Goal: Information Seeking & Learning: Compare options

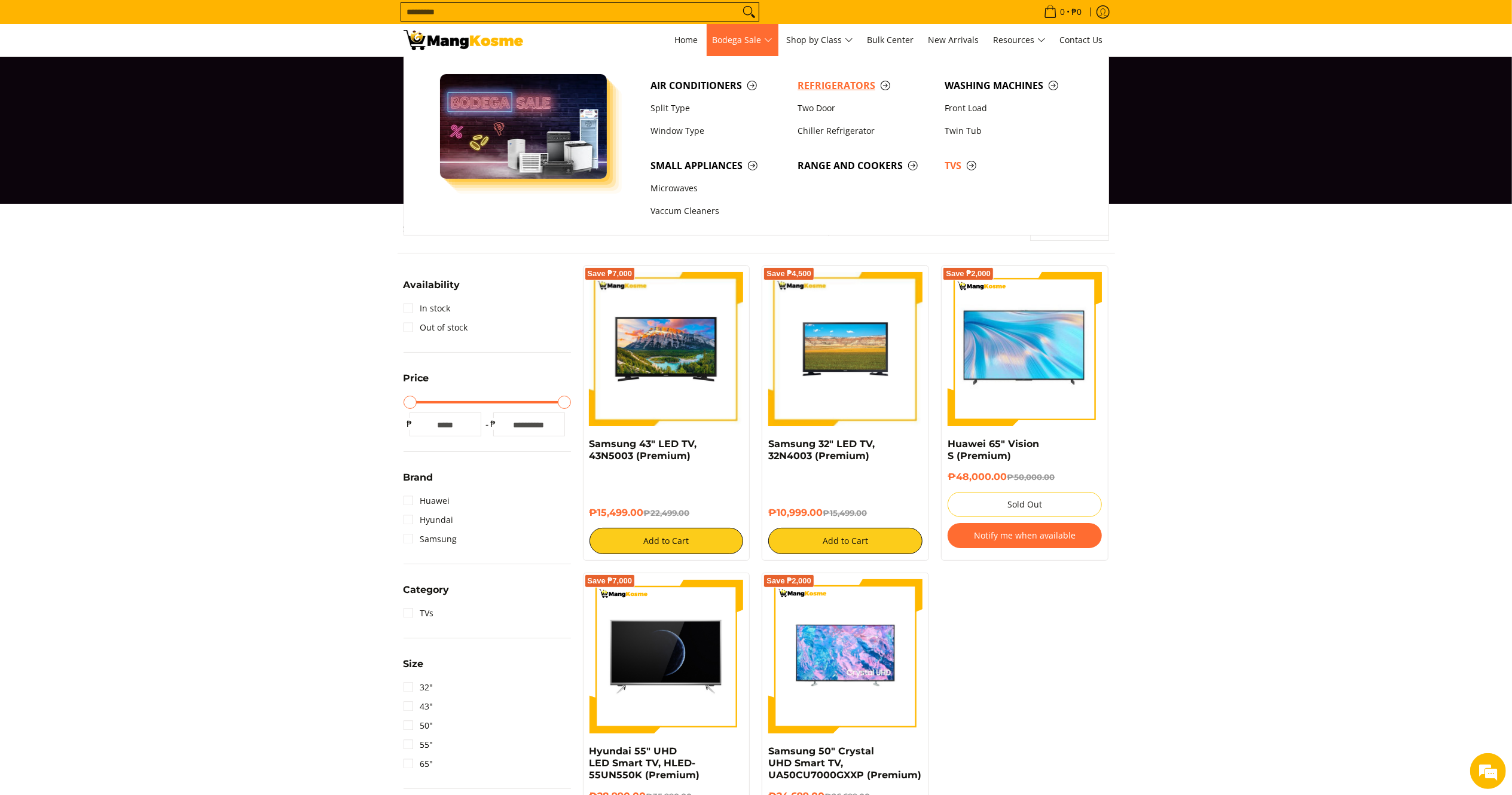
click at [817, 86] on span "Refrigerators" at bounding box center [865, 85] width 135 height 15
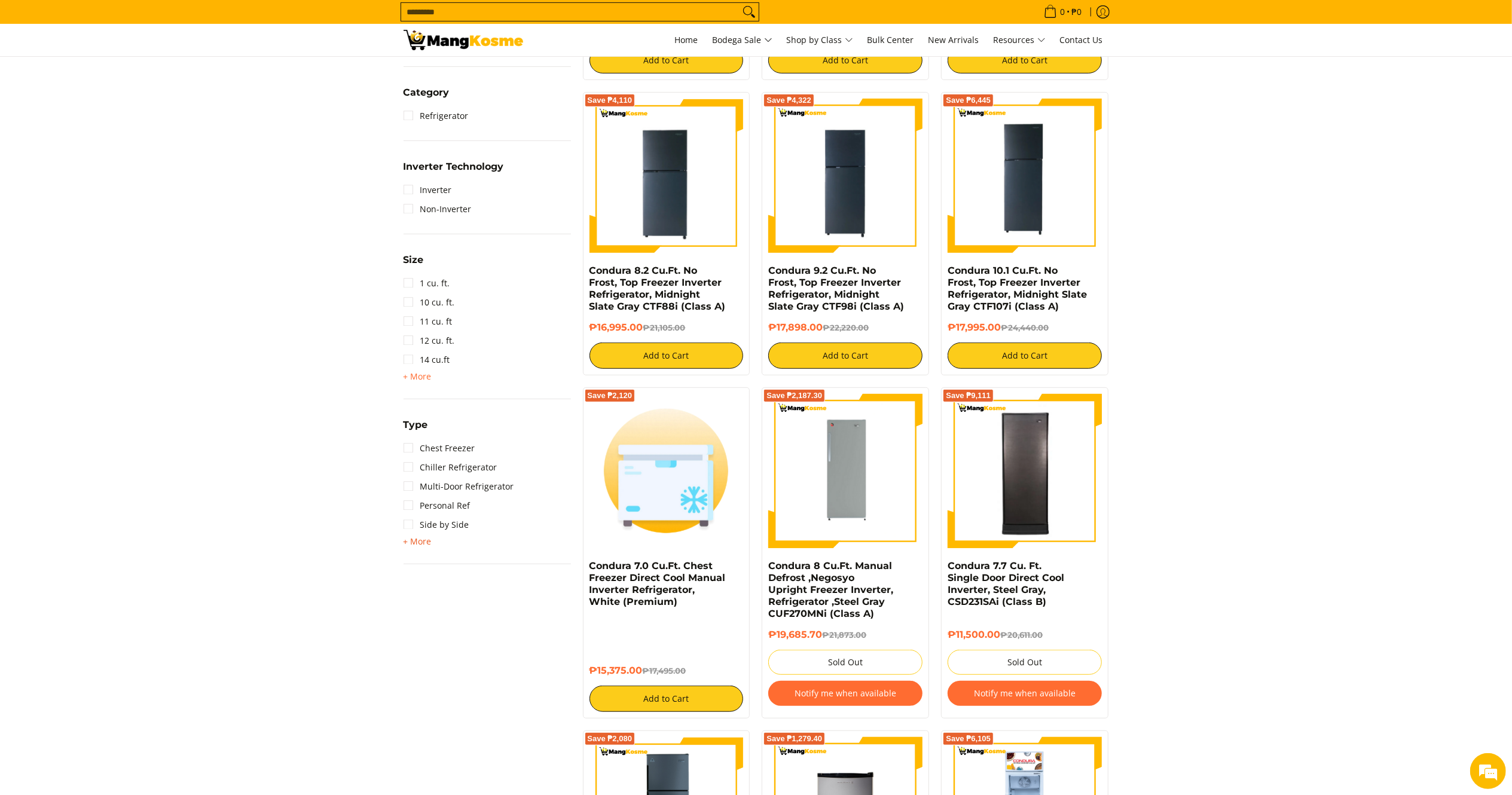
click at [419, 540] on span "+ More" at bounding box center [418, 541] width 28 height 9
click at [424, 587] on link "Upright Freezer" at bounding box center [443, 582] width 79 height 19
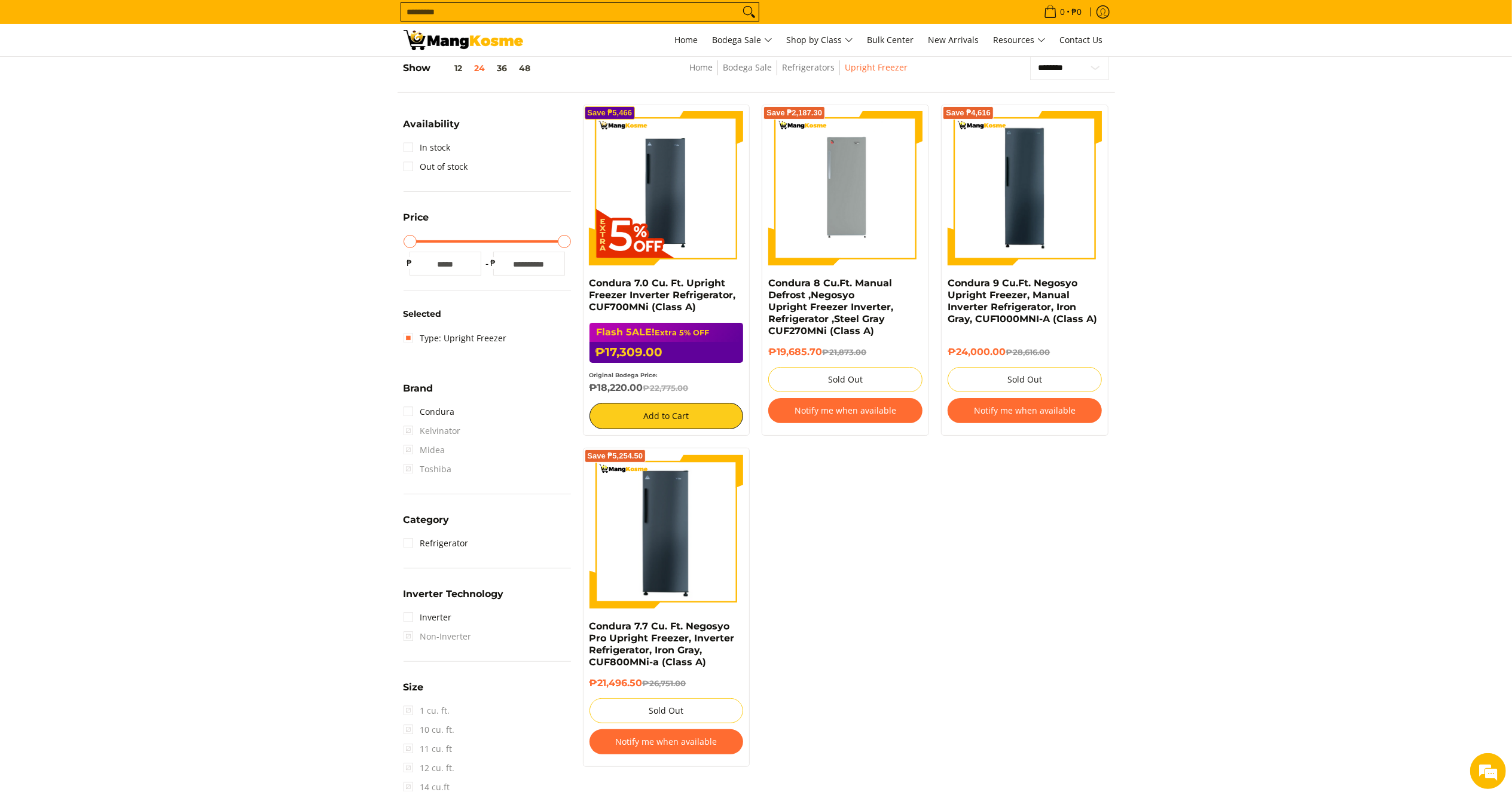
scroll to position [159, 0]
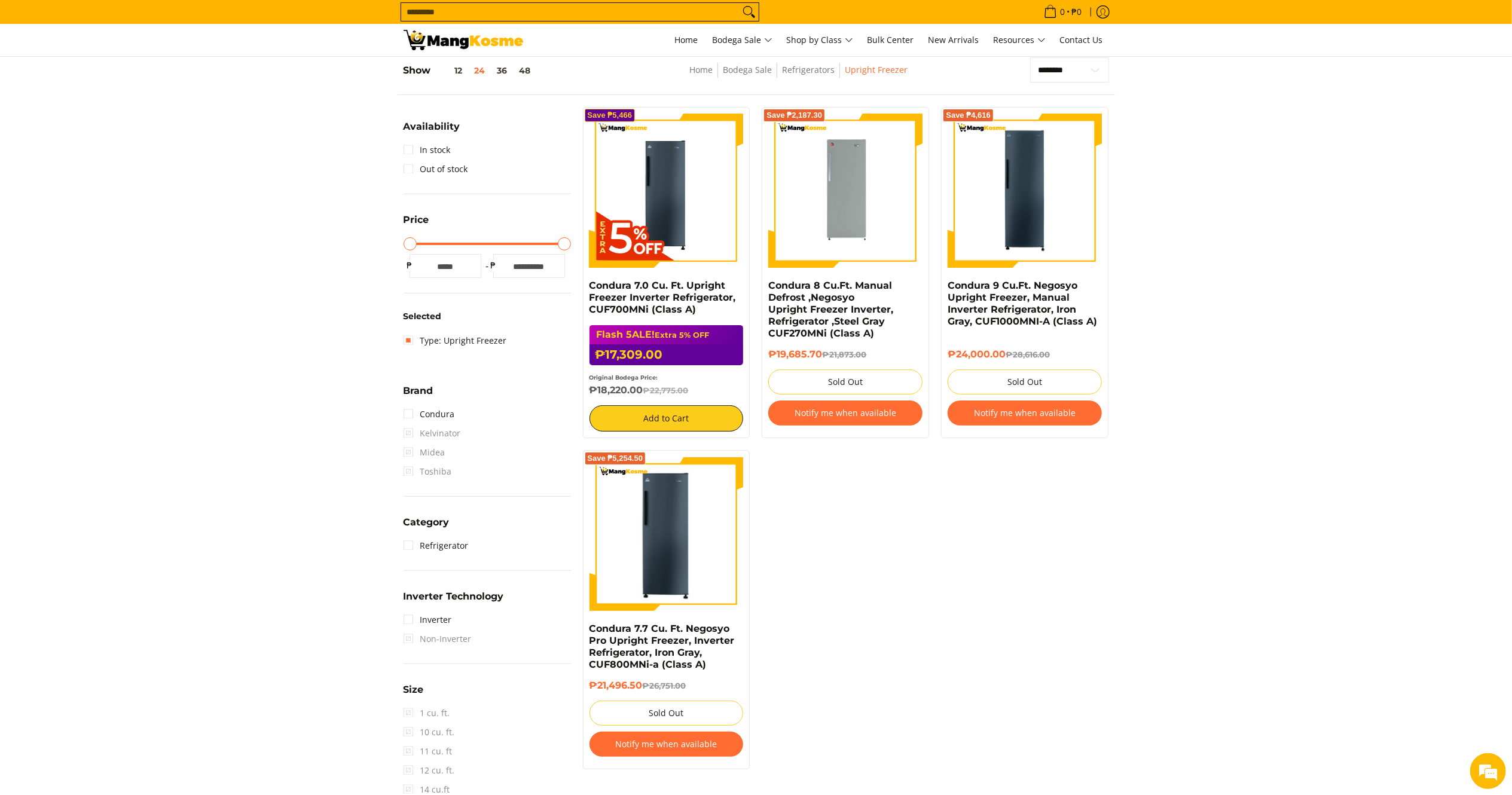
drag, startPoint x: 637, startPoint y: 369, endPoint x: 583, endPoint y: 291, distance: 94.9
click at [585, 291] on div "Save ₱5,466 Condura 7.0 Cu. Ft. Upright Freezer Inverter Refrigerator, CUF700MN…" at bounding box center [666, 272] width 167 height 331
copy div "Condura 7.0 Cu. Ft. Upright Freezer Inverter Refrigerator, CUF700MNi (Class A) …"
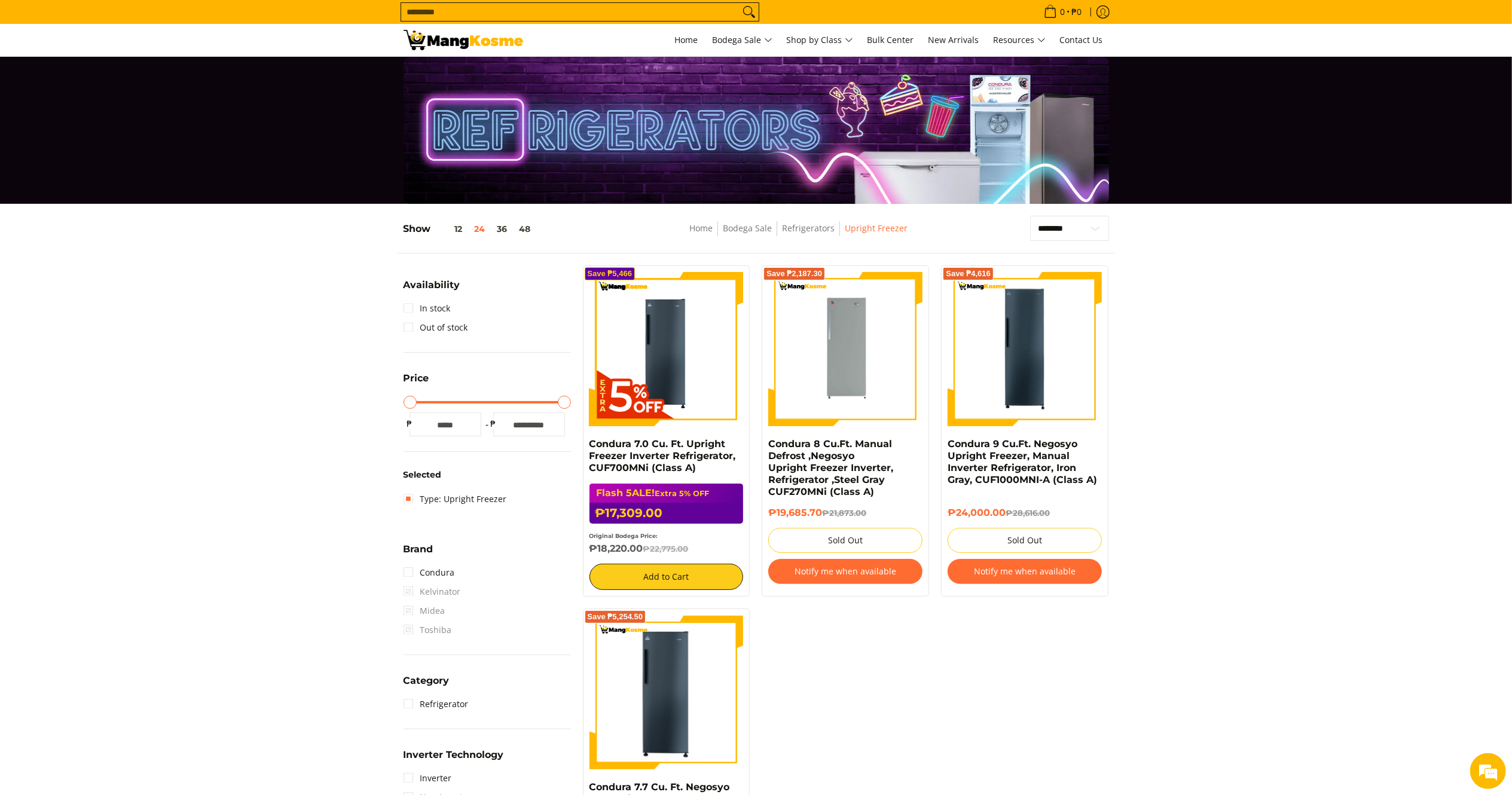
click at [513, 12] on input "Search..." at bounding box center [570, 11] width 338 height 18
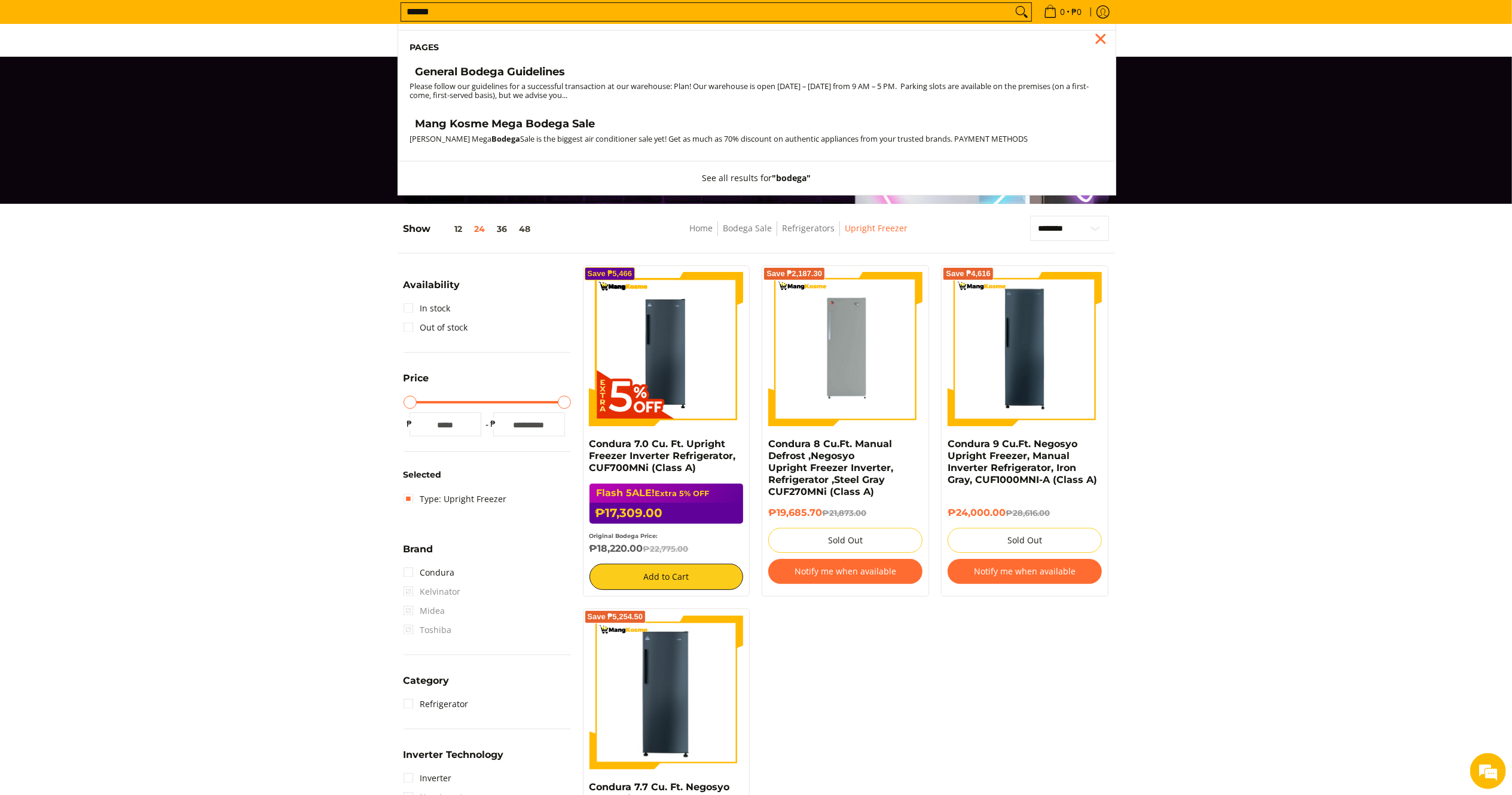
type input "******"
click at [513, 68] on h4 "General Bodega Guidelines" at bounding box center [491, 72] width 150 height 13
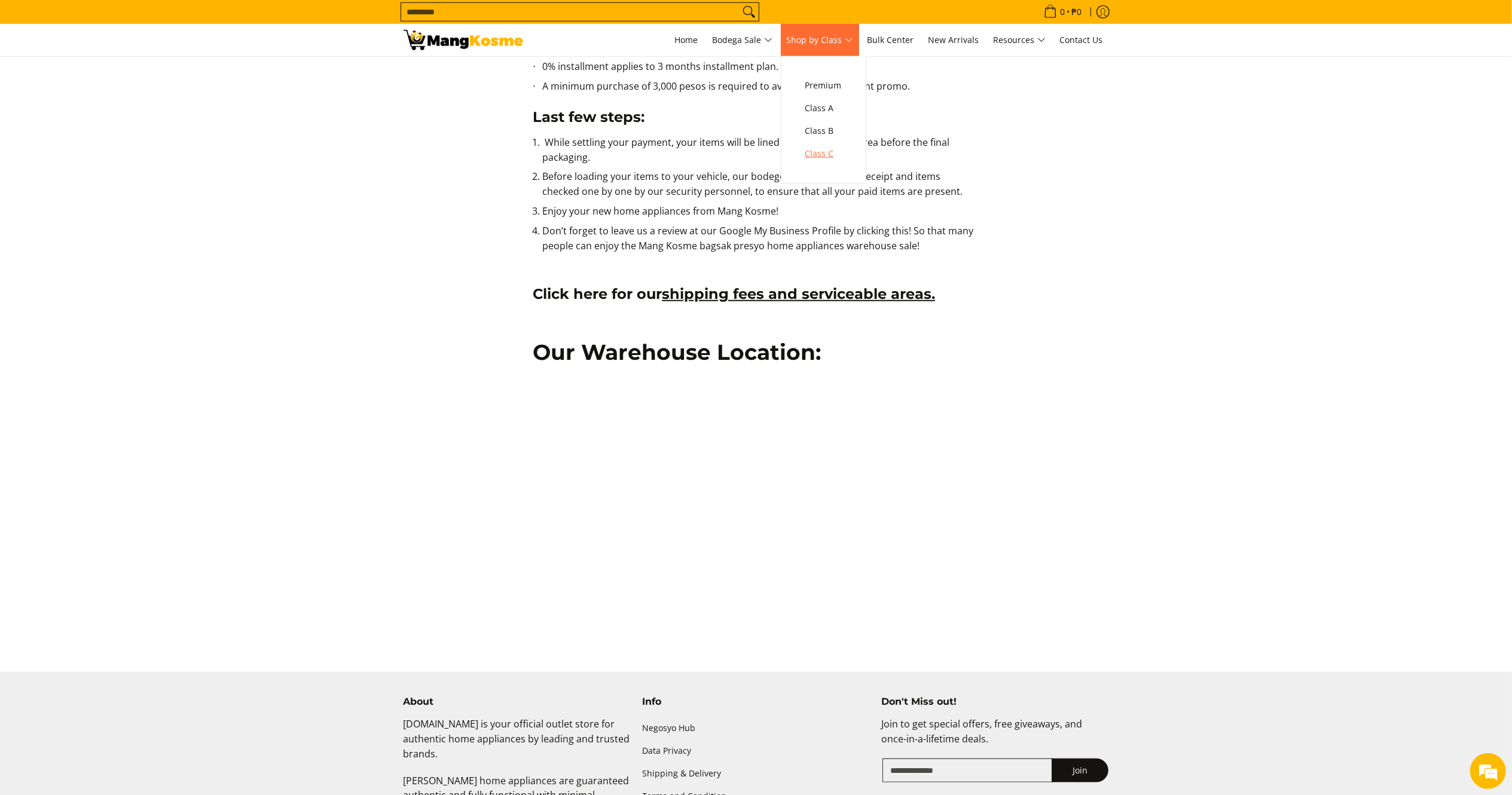
click at [828, 147] on span "Class C" at bounding box center [823, 154] width 36 height 15
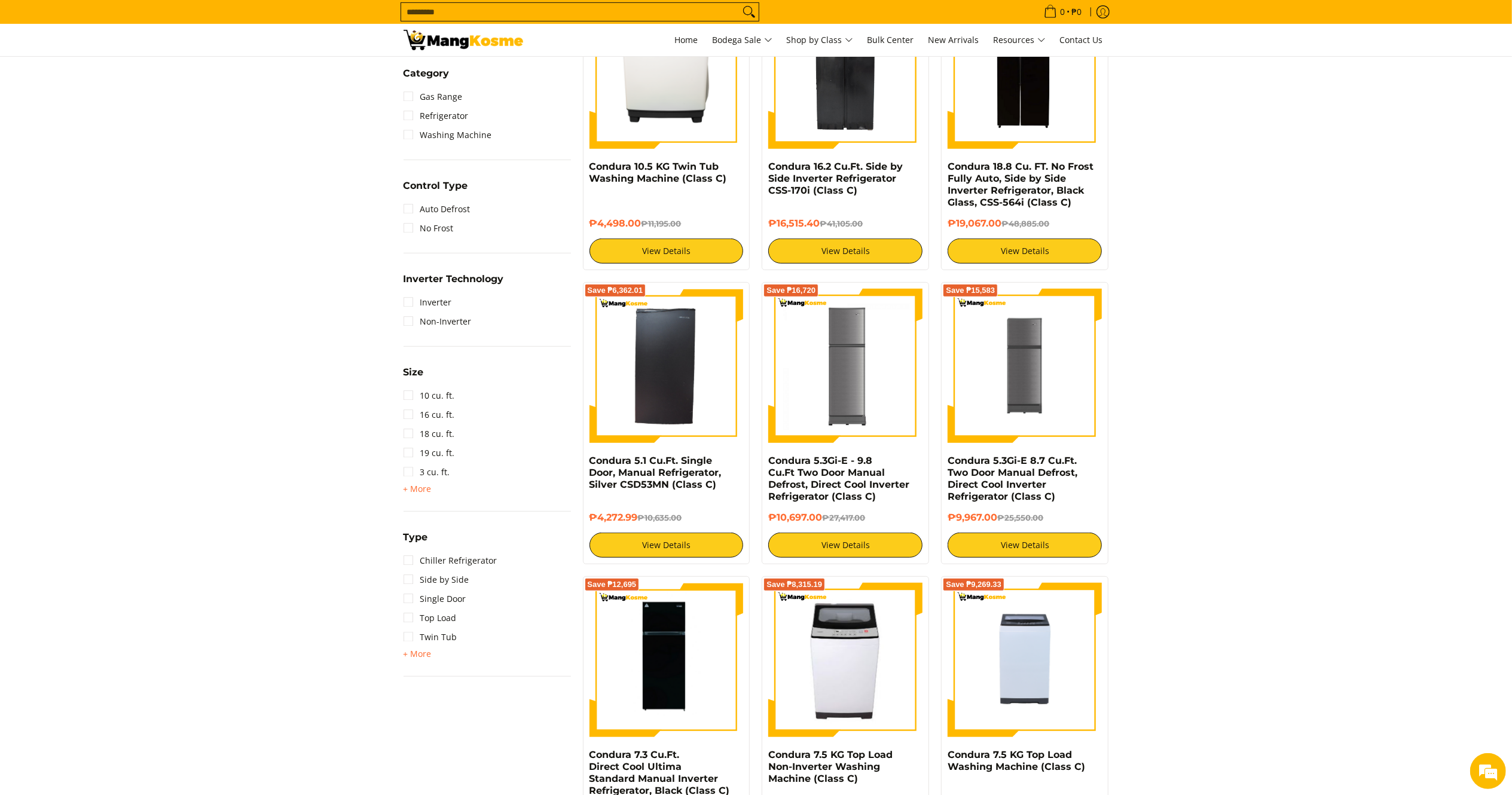
scroll to position [591, 0]
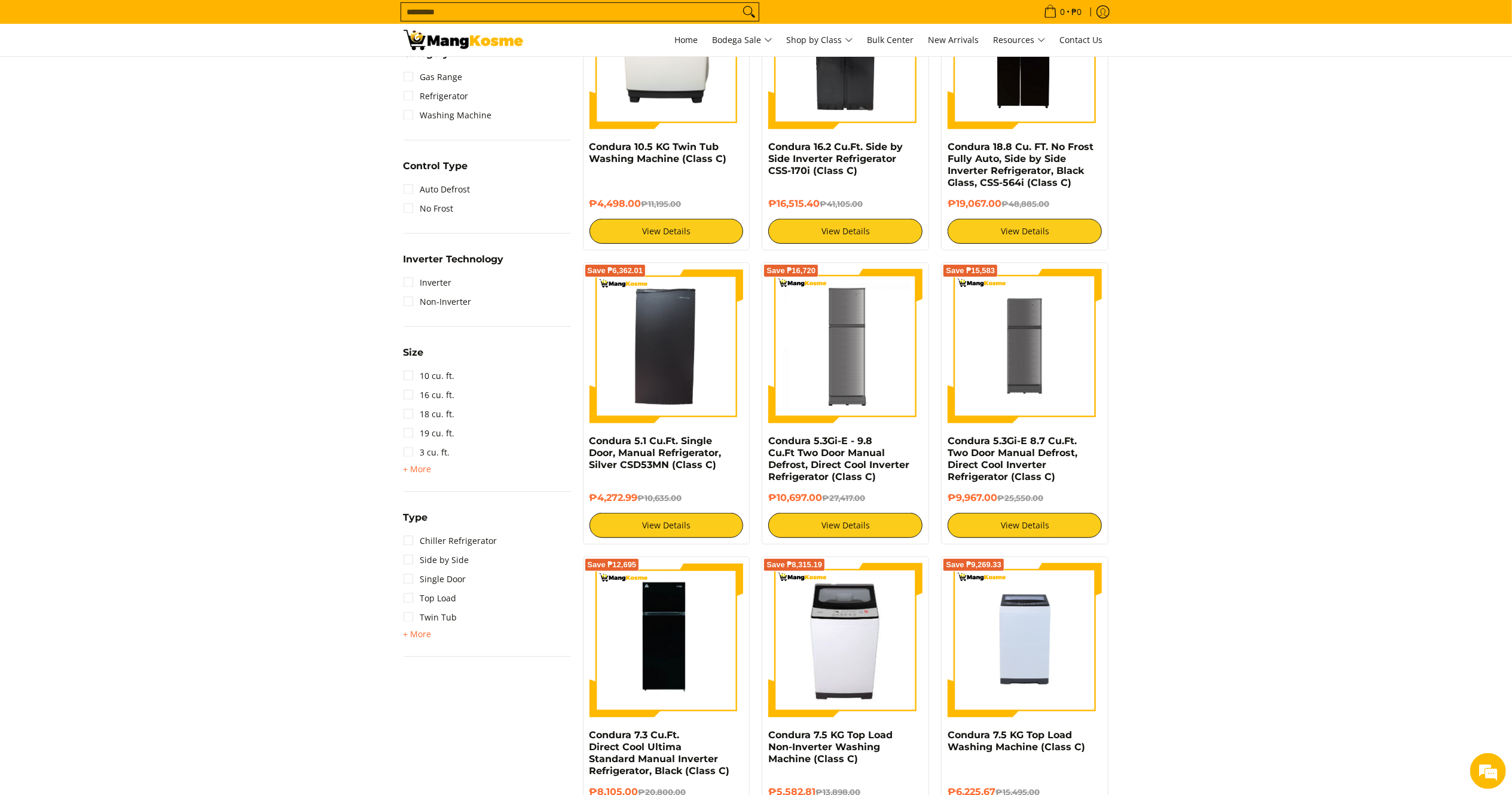
drag, startPoint x: 0, startPoint y: 0, endPoint x: 1530, endPoint y: 287, distance: 1556.7
click at [644, 372] on img at bounding box center [667, 346] width 155 height 154
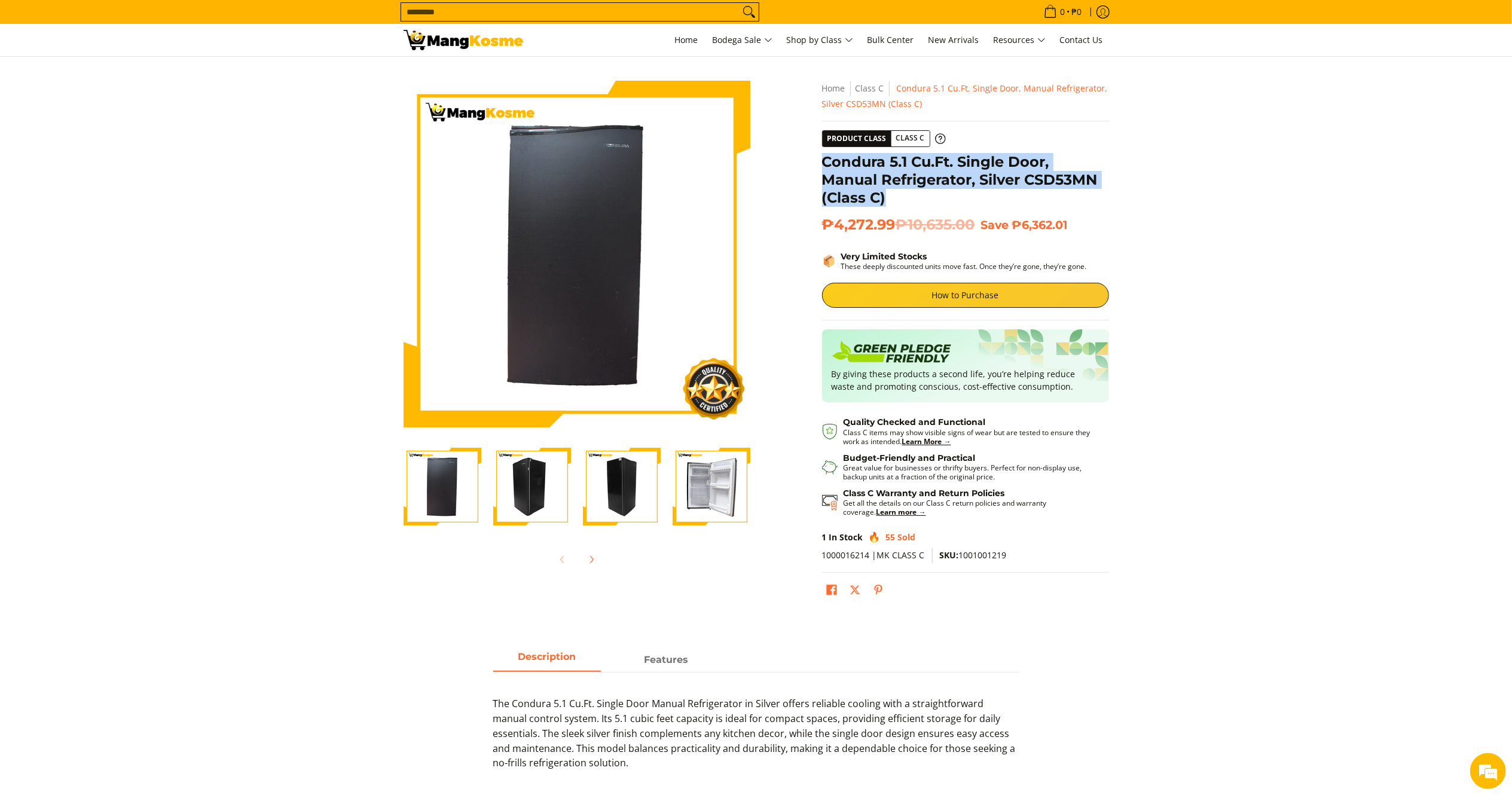
drag, startPoint x: 822, startPoint y: 159, endPoint x: 910, endPoint y: 205, distance: 99.3
click at [910, 205] on h1 "Condura 5.1 Cu.Ft. Single Door, Manual Refrigerator, Silver CSD53MN (Class C)" at bounding box center [965, 180] width 287 height 54
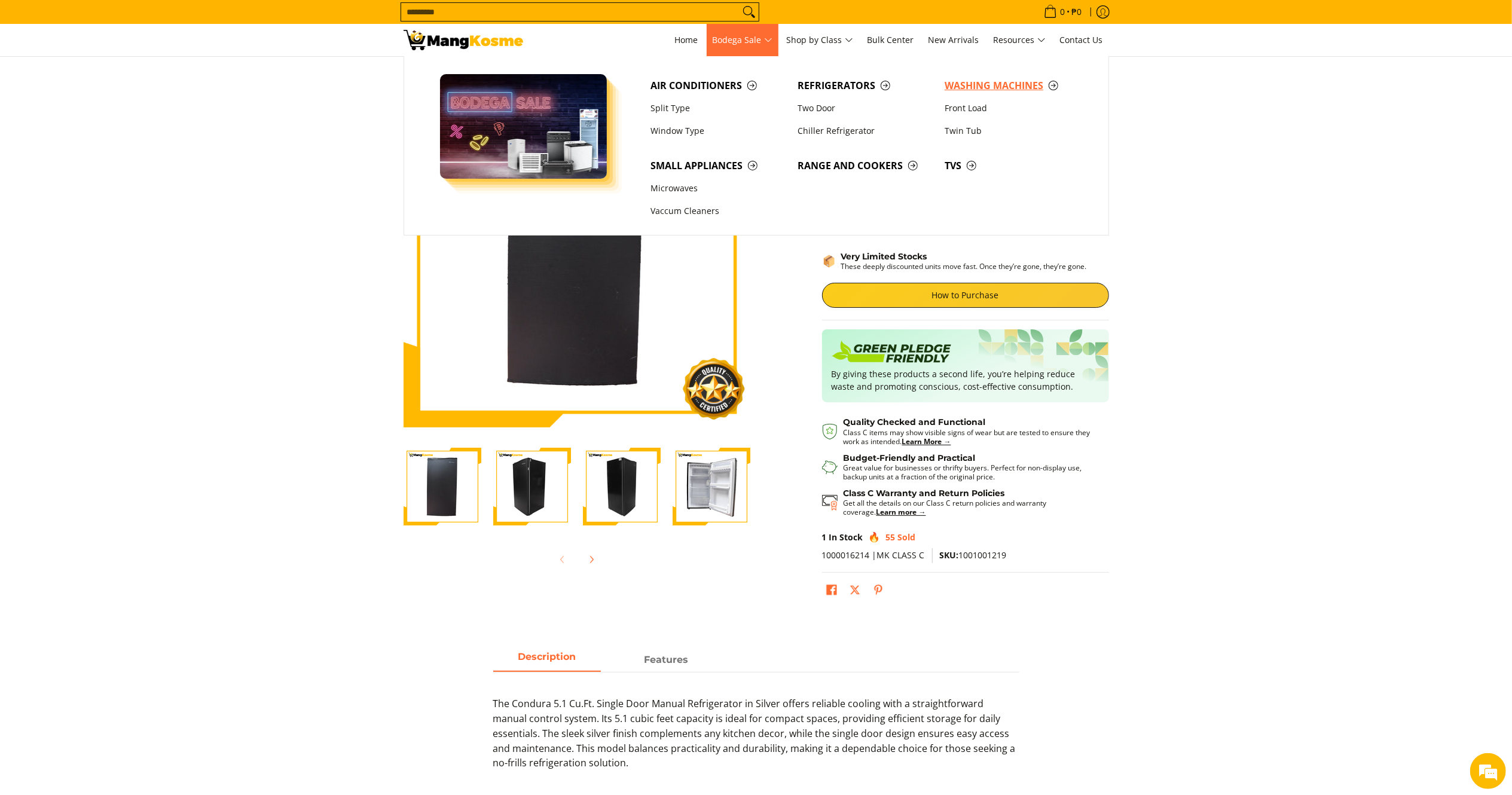
click at [999, 78] on span "Washing Machines" at bounding box center [1012, 85] width 135 height 15
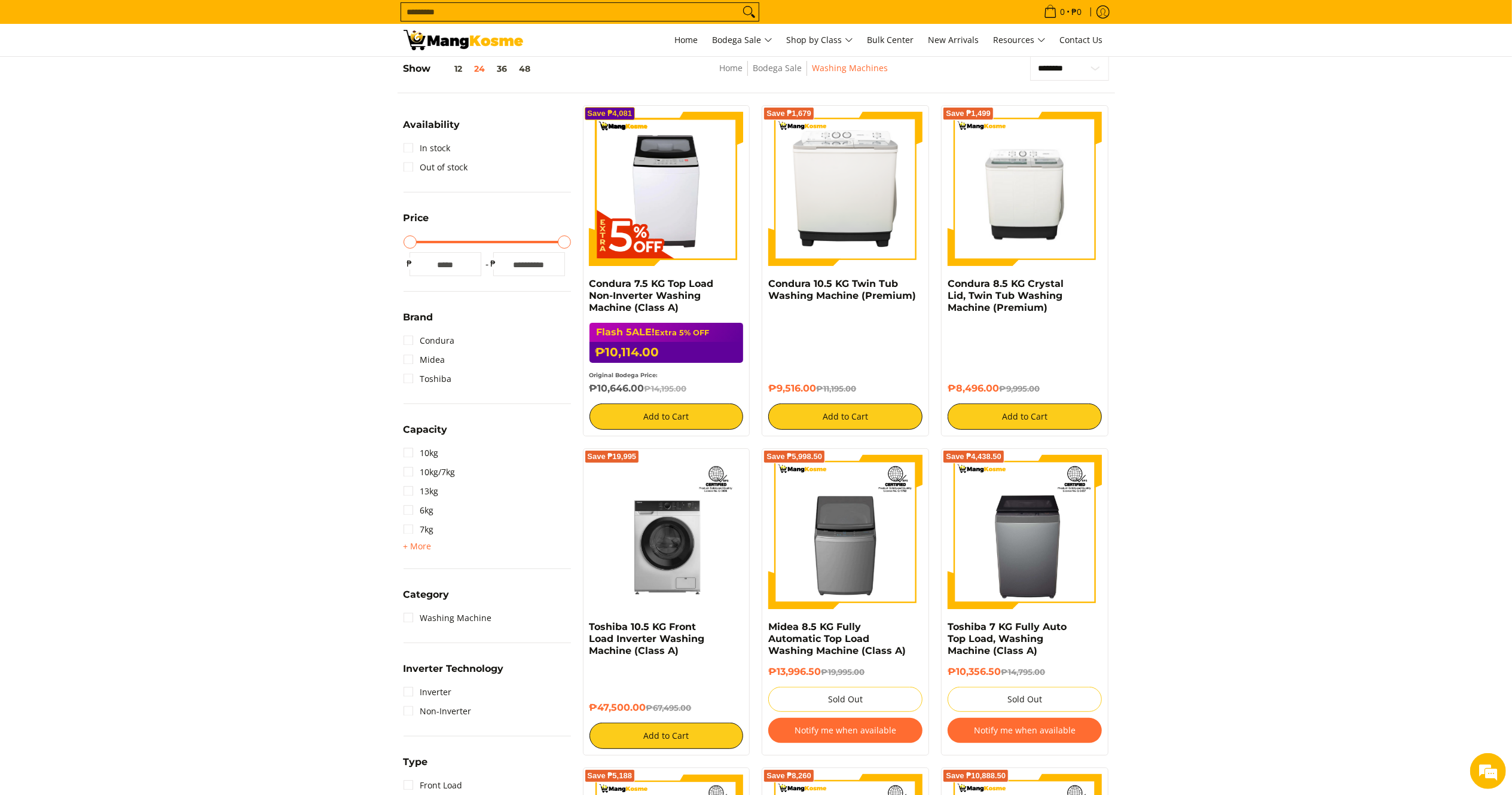
scroll to position [140, 0]
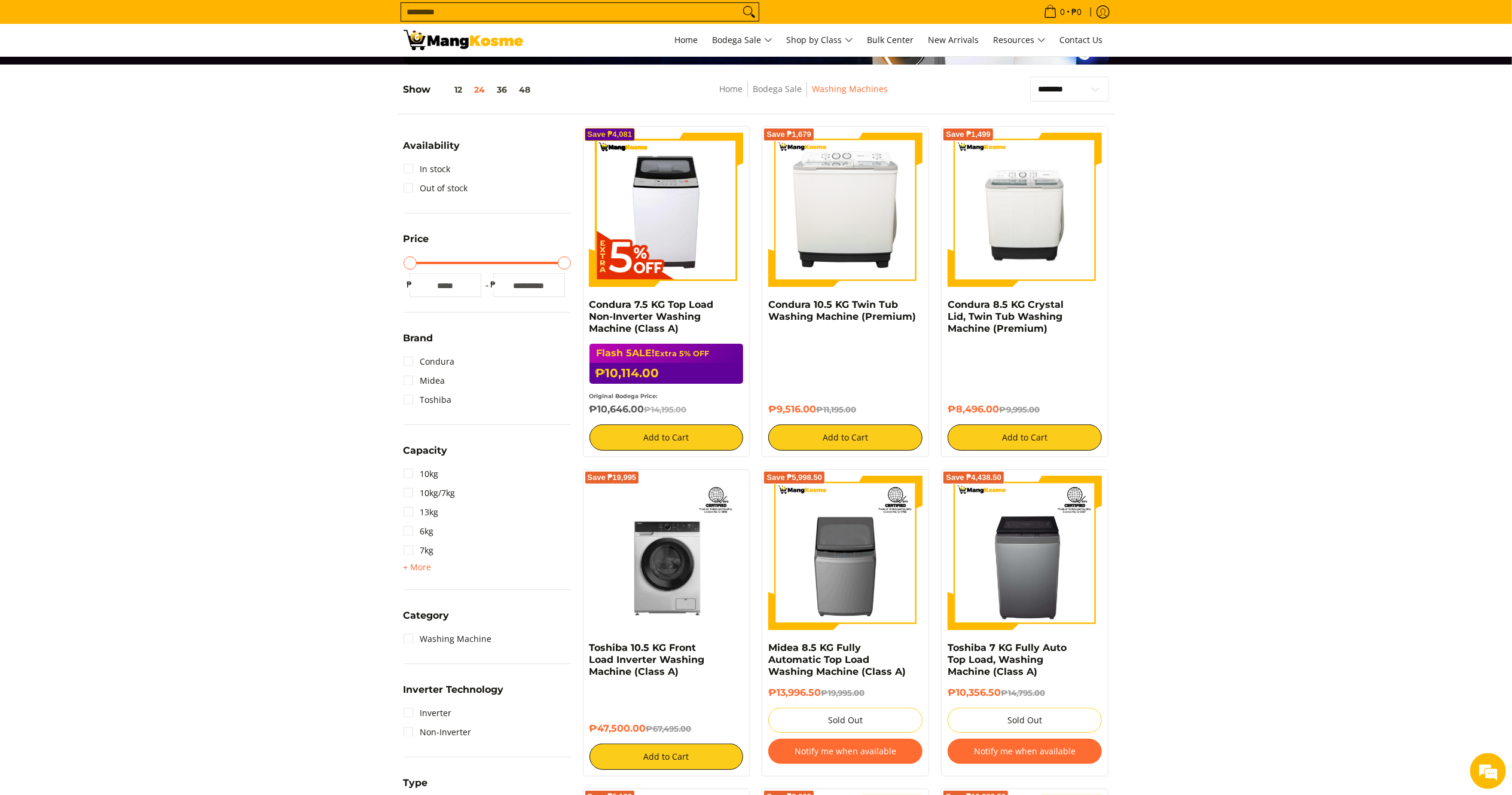
drag, startPoint x: 1002, startPoint y: 410, endPoint x: 939, endPoint y: 303, distance: 124.2
click at [939, 303] on div "Save ₱1,499 Condura 8.5 KG Crystal Lid, Twin Tub Washing Machine (Premium) ₱8,4…" at bounding box center [1024, 291] width 179 height 331
copy div "Condura 8.5 KG Crystal Lid, Twin Tub Washing Machine (Premium) ₱8,496.00"
drag, startPoint x: 818, startPoint y: 409, endPoint x: 770, endPoint y: 308, distance: 111.8
click at [770, 308] on div "Condura 10.5 KG Twin Tub Washing Machine (Premium) ₱9,516.00 ₱11,195.00 Add to …" at bounding box center [846, 375] width 155 height 152
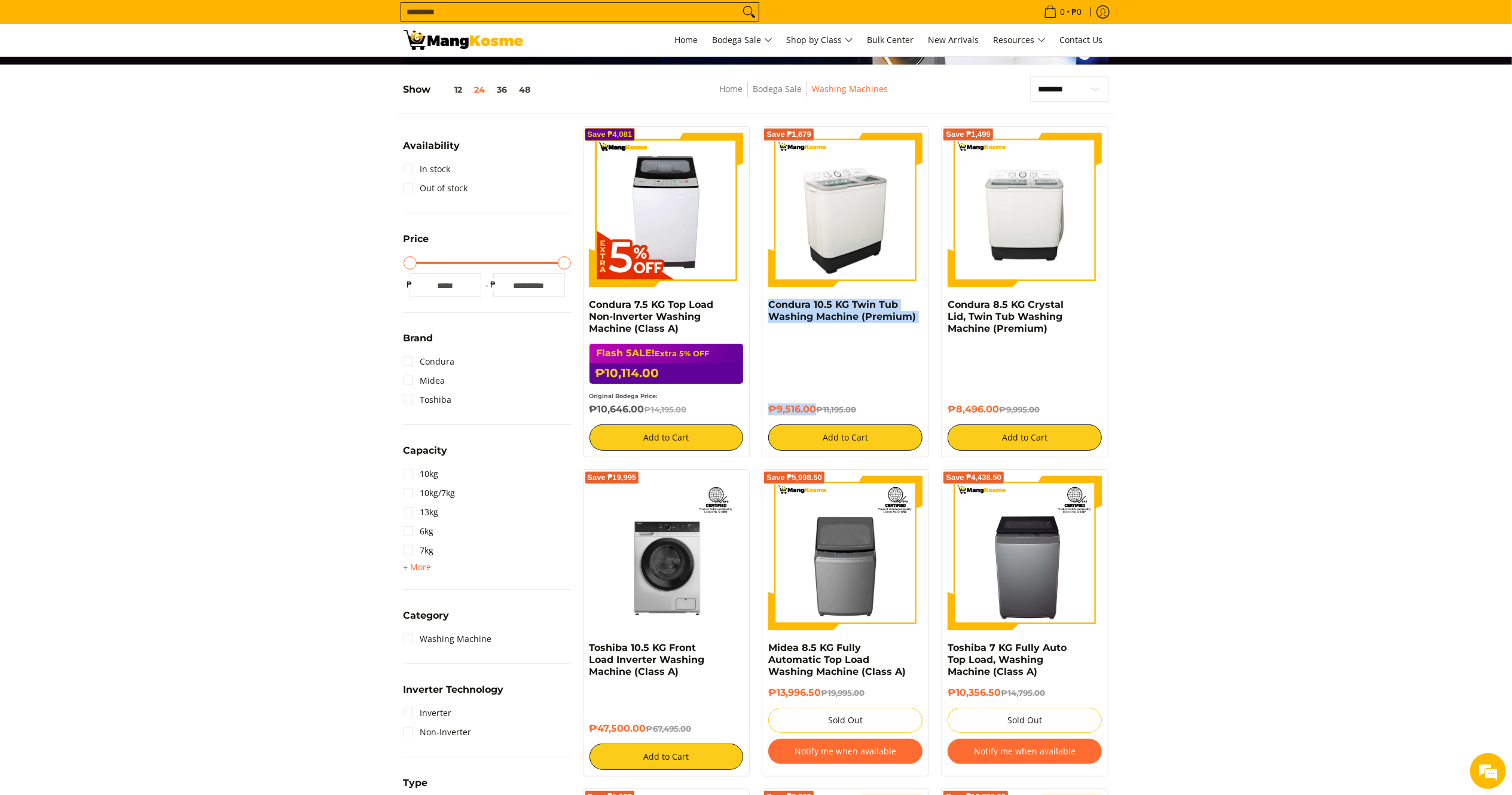
copy div "Condura 10.5 KG Twin Tub Washing Machine (Premium) ₱9,516.00"
drag, startPoint x: 646, startPoint y: 413, endPoint x: 587, endPoint y: 310, distance: 118.7
click at [587, 310] on div "Save ₱4,081 Condura 7.5 KG Top Load Non-Inverter Washing Machine (Class A) Flas…" at bounding box center [666, 291] width 167 height 331
copy div "Condura 7.5 KG Top Load Non-Inverter Washing Machine (Class A) Flash 5ALE! Extr…"
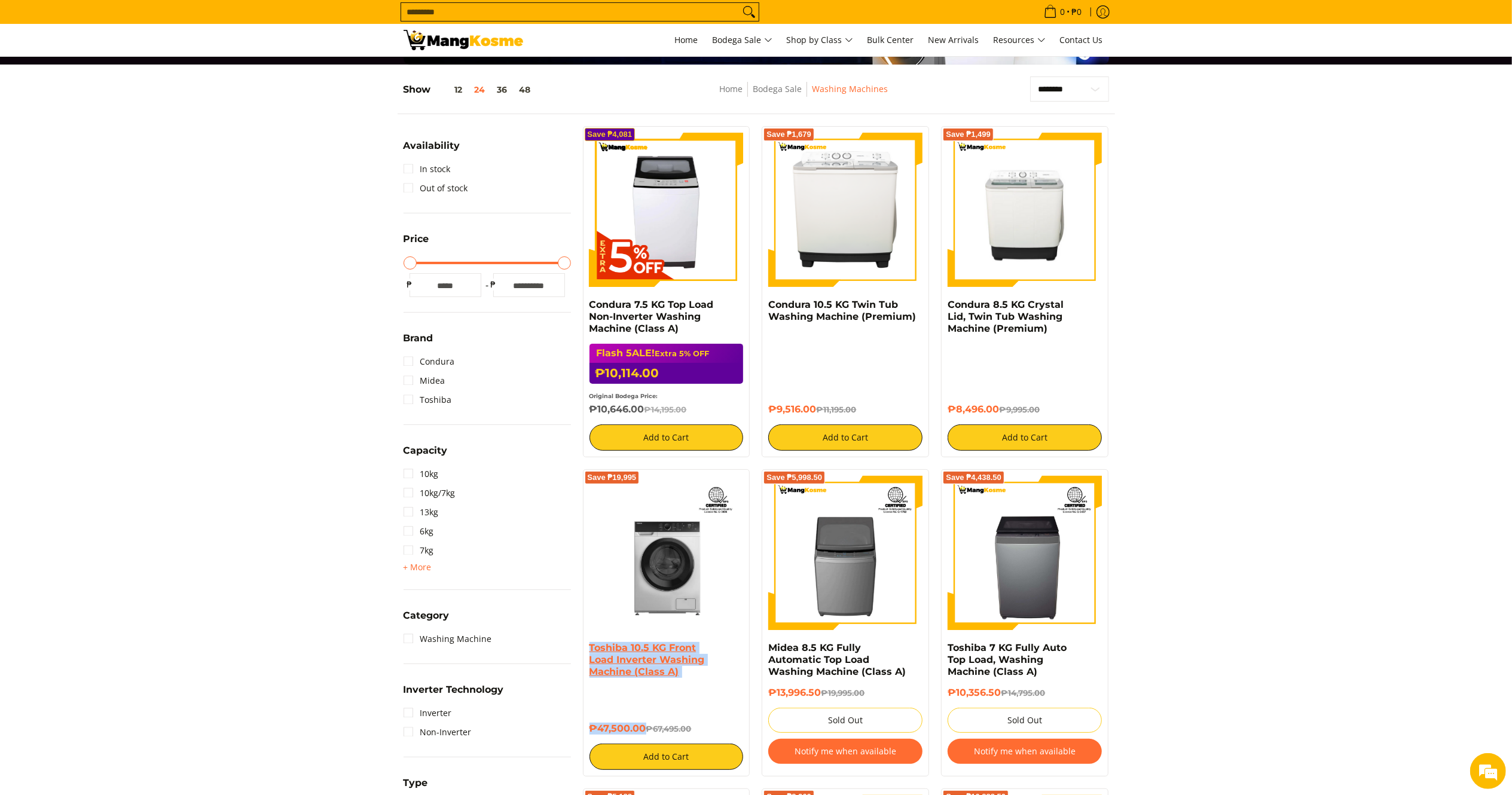
drag, startPoint x: 646, startPoint y: 727, endPoint x: 591, endPoint y: 650, distance: 94.6
click at [591, 650] on div "Toshiba 10.5 KG Front Load Inverter Washing Machine (Class A) ₱47,500.00 ₱67,49…" at bounding box center [667, 706] width 155 height 128
copy div "Toshiba 10.5 KG Front Load Inverter Washing Machine (Class A) ₱47,500.00"
click at [608, 11] on input "Search..." at bounding box center [570, 11] width 338 height 18
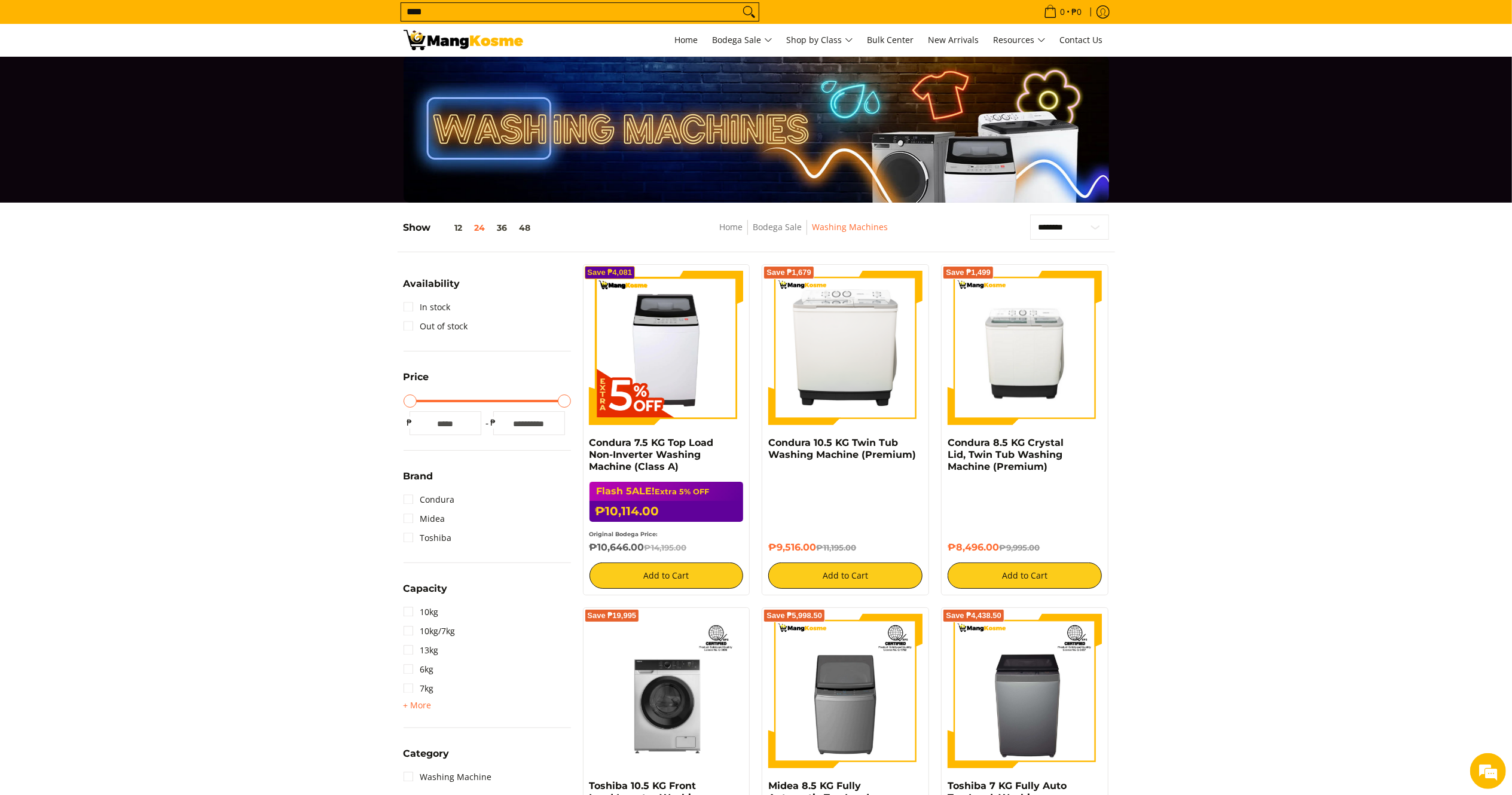
scroll to position [0, 0]
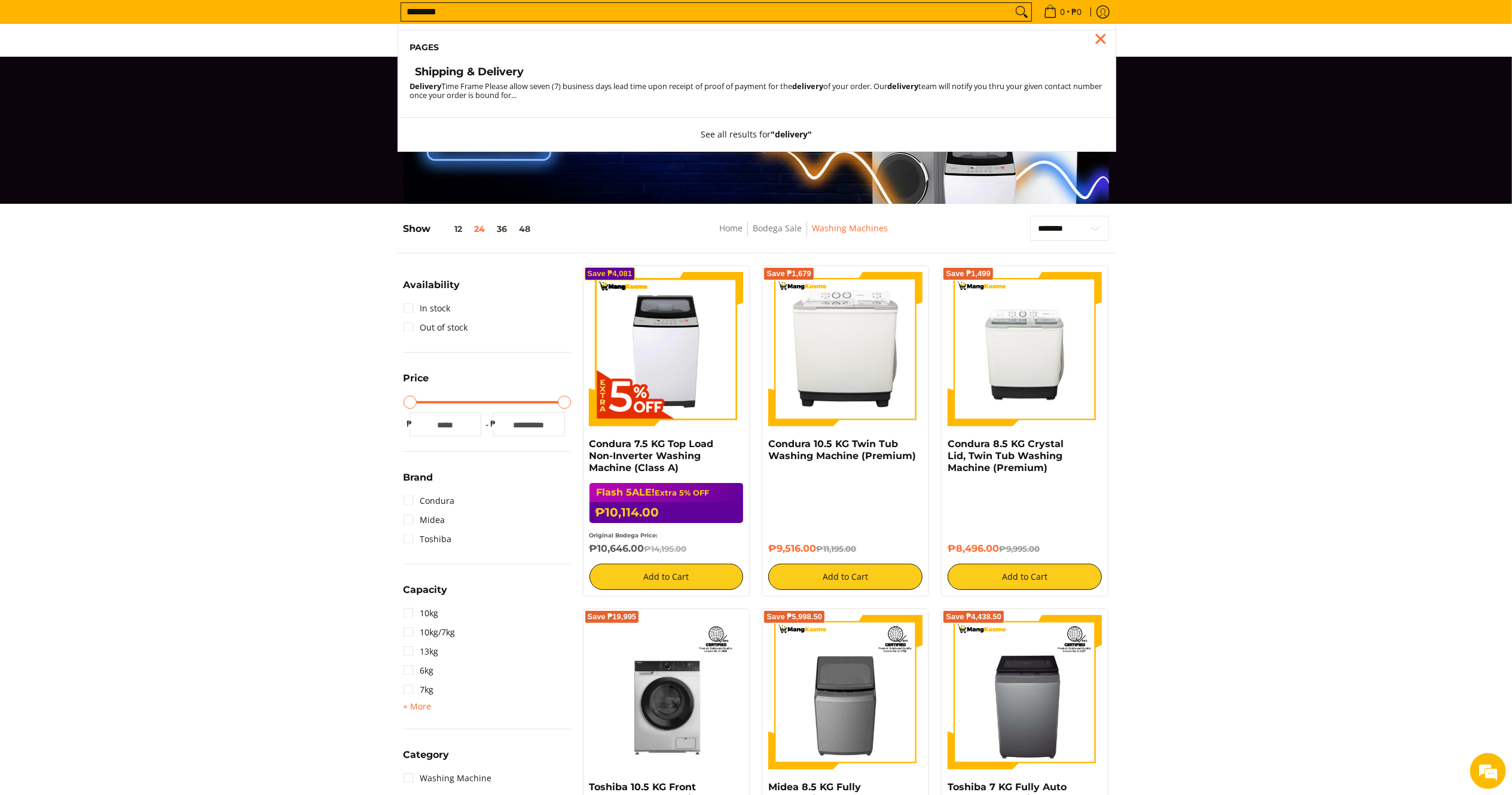
type input "********"
click at [460, 71] on h4 "Shipping & Delivery" at bounding box center [470, 72] width 109 height 13
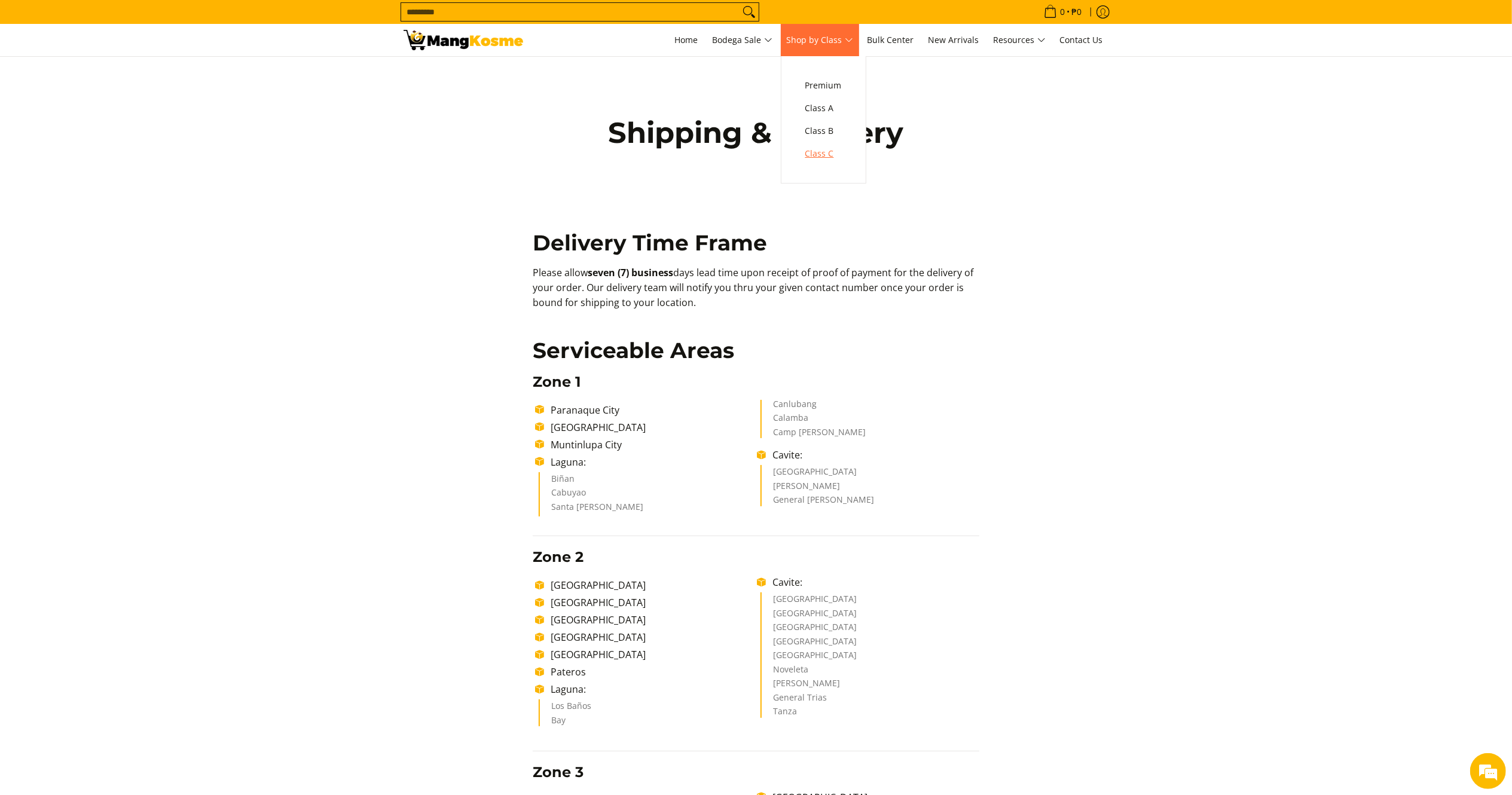
click at [824, 151] on span "Class C" at bounding box center [823, 154] width 36 height 15
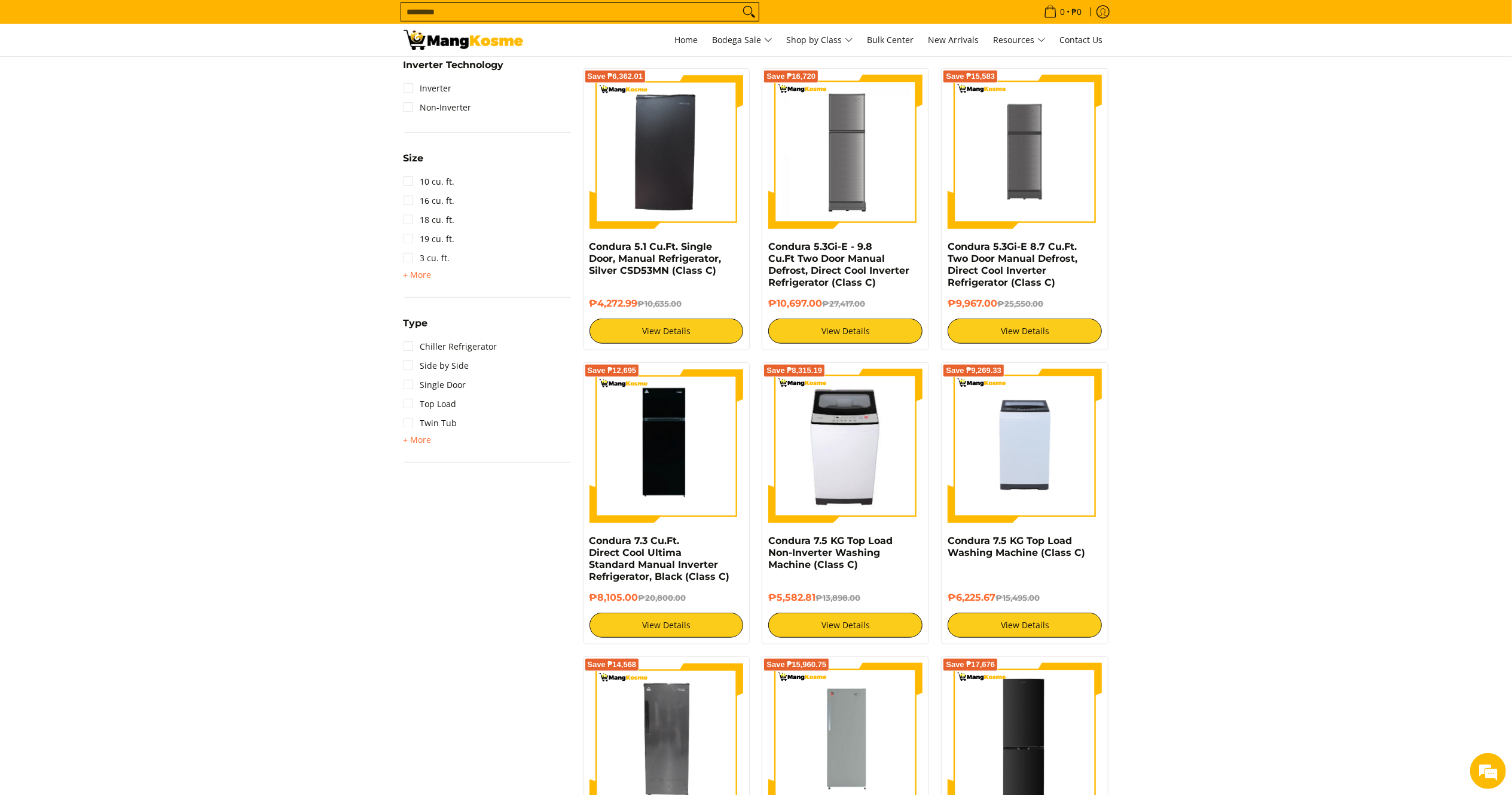
scroll to position [727, 0]
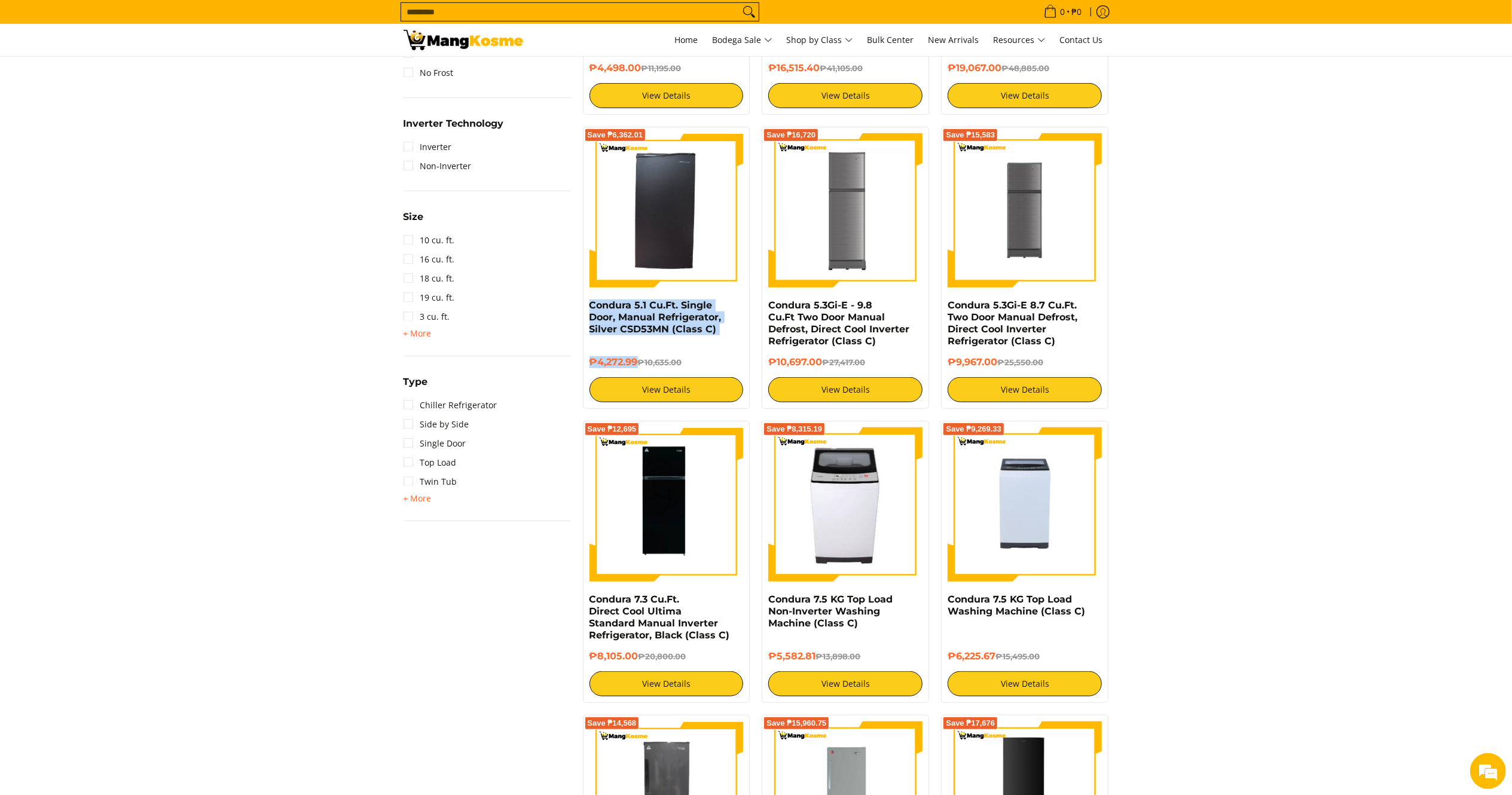
drag, startPoint x: 637, startPoint y: 364, endPoint x: 583, endPoint y: 308, distance: 77.8
click at [584, 308] on div "Save ₱6,362.01 Condura 5.1 Cu.Ft. Single Door, Manual Refrigerator, Silver CSD5…" at bounding box center [666, 268] width 167 height 282
copy div "Condura 5.1 Cu.Ft. Single Door, Manual Refrigerator, Silver CSD53MN (Class C) ₱…"
